Goal: Navigation & Orientation: Find specific page/section

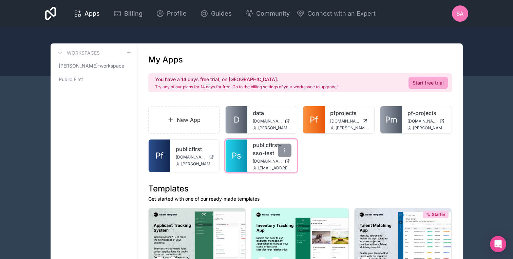
click at [265, 152] on link "publicfirst-sso-test" at bounding box center [272, 149] width 39 height 16
click at [287, 149] on icon at bounding box center [284, 149] width 5 height 5
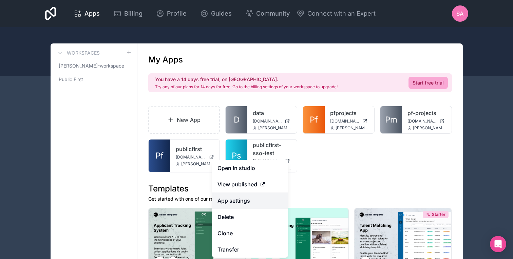
click at [250, 200] on link "App settings" at bounding box center [250, 200] width 76 height 16
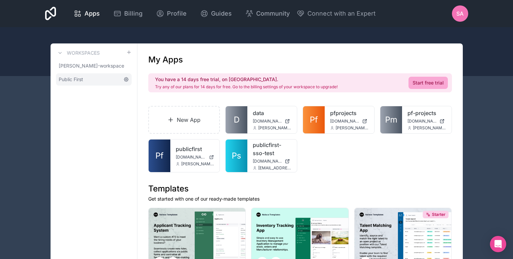
click at [124, 80] on icon at bounding box center [126, 79] width 4 height 4
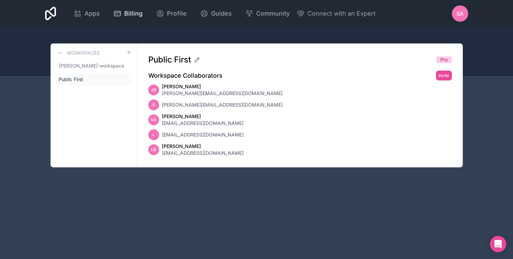
click at [128, 15] on span "Billing" at bounding box center [133, 13] width 18 height 9
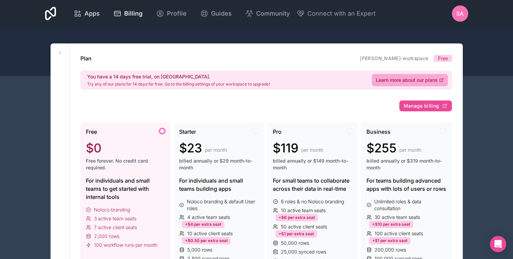
click at [95, 12] on span "Apps" at bounding box center [91, 13] width 15 height 9
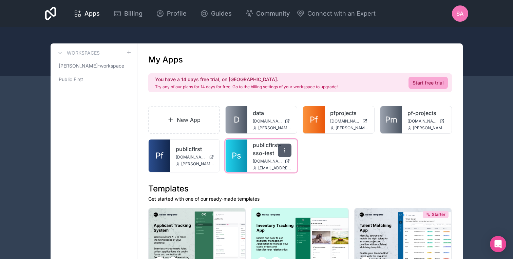
click at [282, 151] on icon at bounding box center [284, 149] width 5 height 5
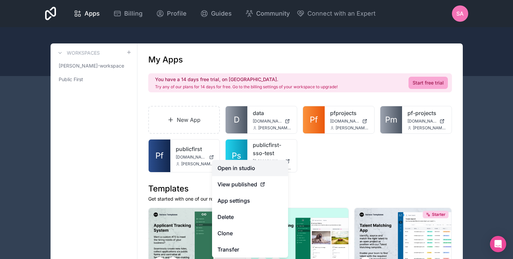
click at [271, 165] on link "Open in studio" at bounding box center [250, 168] width 76 height 16
